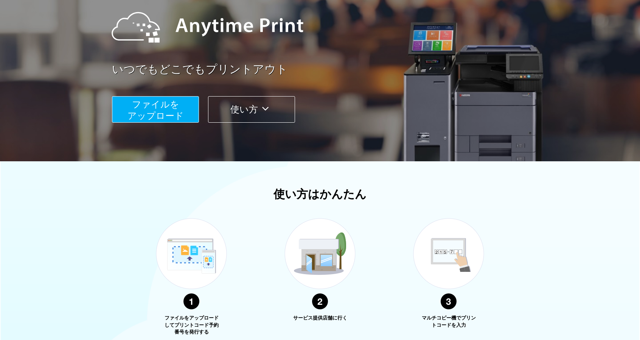
scroll to position [84, 0]
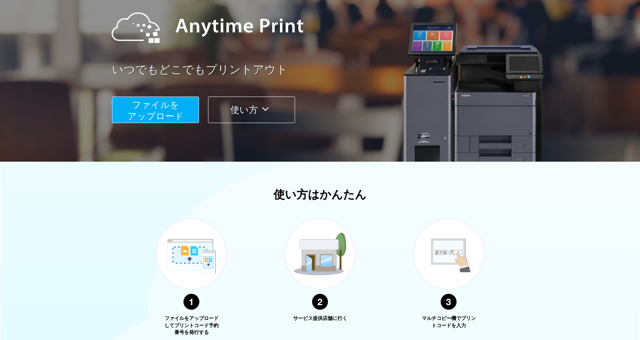
click at [185, 109] on button "ファイルを ​​アップロード" at bounding box center [155, 109] width 87 height 26
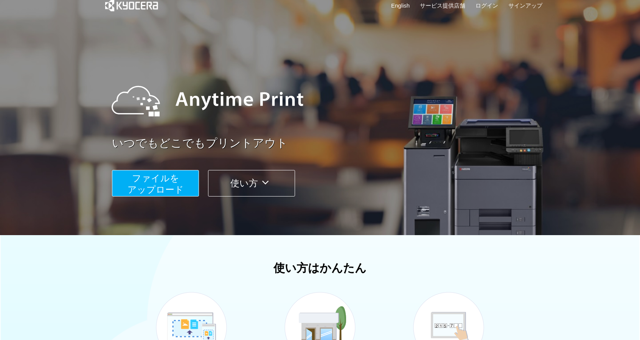
scroll to position [11, 0]
click at [165, 183] on span "ファイルを ​​アップロード" at bounding box center [155, 183] width 56 height 22
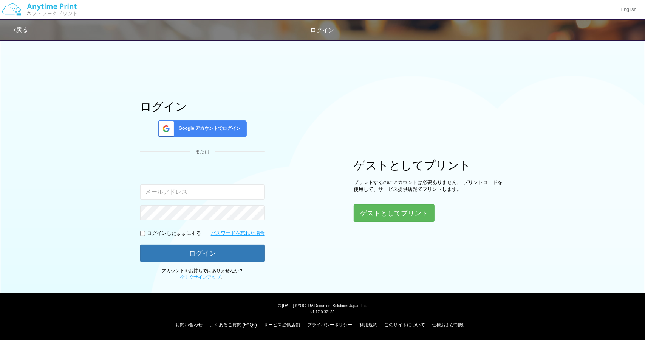
click at [199, 196] on input "email" at bounding box center [202, 191] width 125 height 15
click at [369, 207] on button "ゲストとしてプリント" at bounding box center [394, 213] width 80 height 17
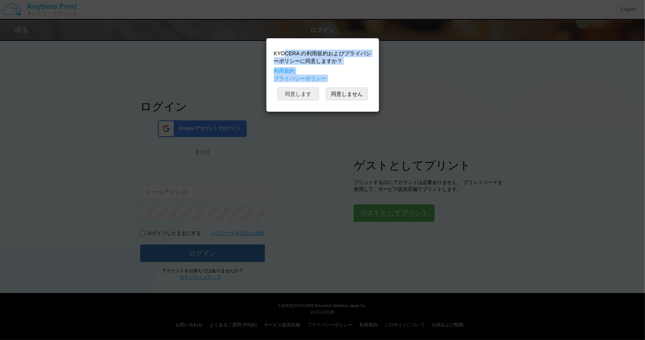
drag, startPoint x: 283, startPoint y: 53, endPoint x: 295, endPoint y: 93, distance: 41.9
click at [300, 87] on div "KYOCERA の利用規約およびプライバシーポリシーに同意しますか？ 利用規約 プライバシーポリシー 同意します 同意しません" at bounding box center [322, 75] width 105 height 66
click at [293, 93] on button "同意します" at bounding box center [299, 93] width 42 height 13
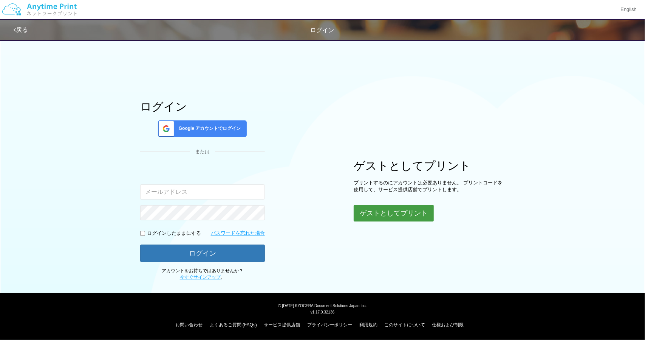
click at [394, 217] on button "ゲストとしてプリント" at bounding box center [394, 213] width 80 height 17
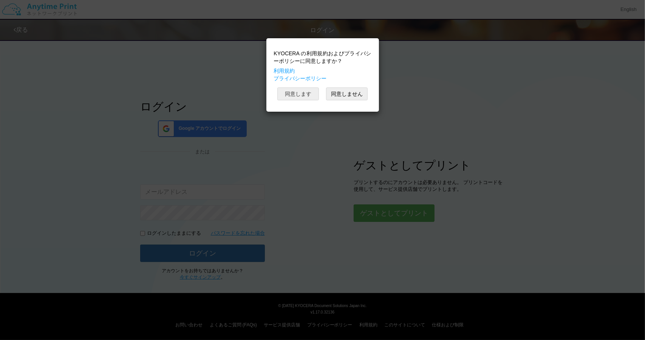
click at [306, 93] on button "同意します" at bounding box center [299, 93] width 42 height 13
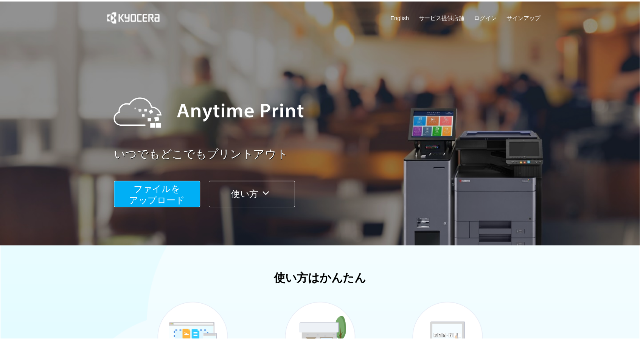
scroll to position [11, 0]
